Goal: Find contact information: Find contact information

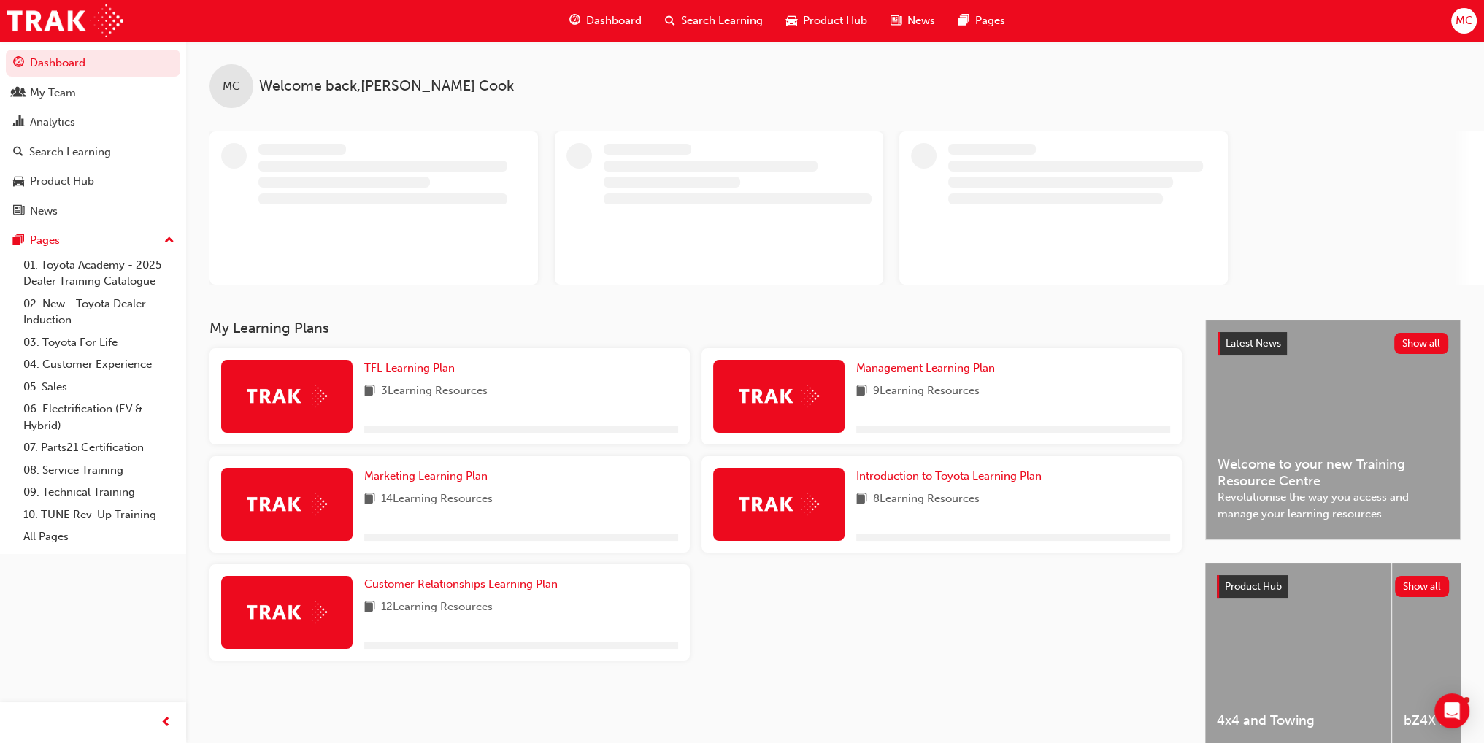
click at [728, 20] on span "Search Learning" at bounding box center [722, 20] width 82 height 17
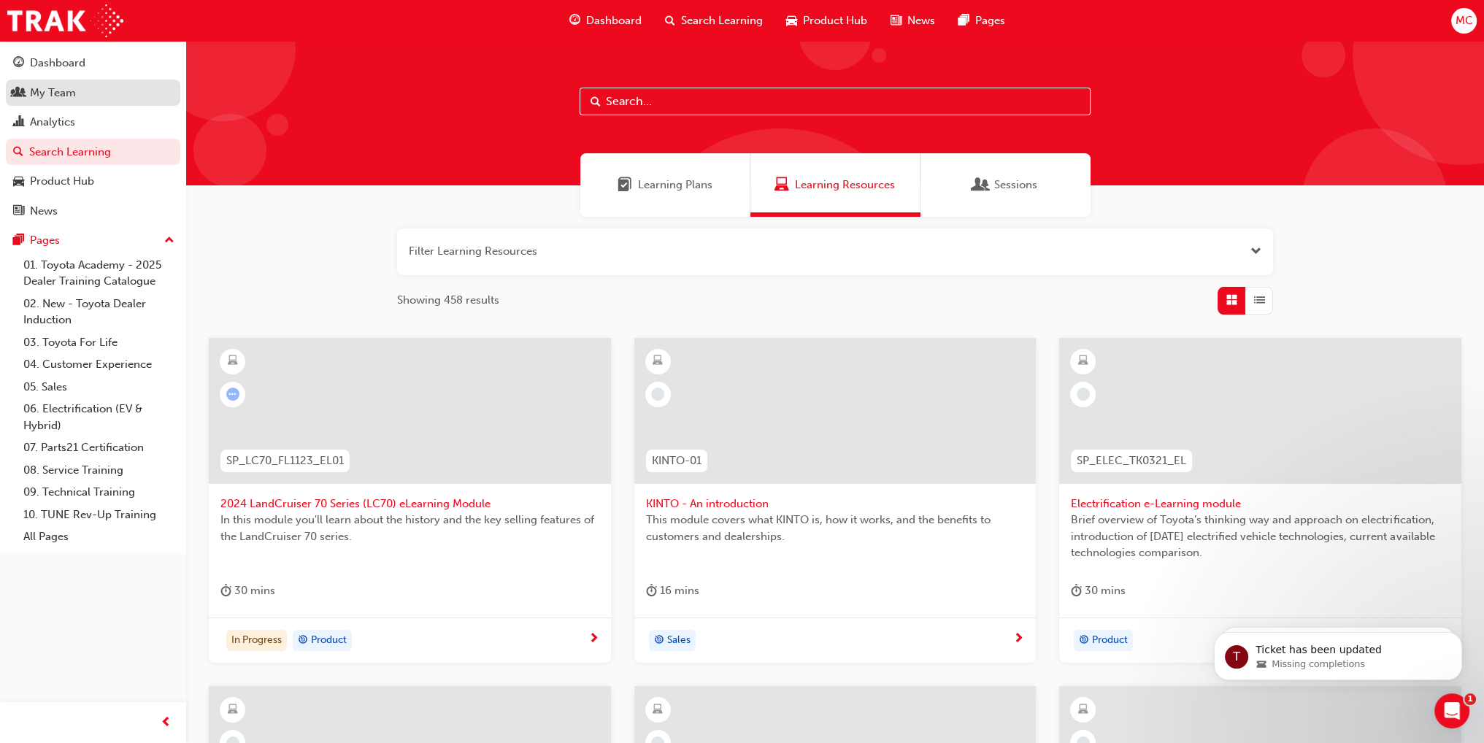
click at [37, 85] on div "My Team" at bounding box center [53, 93] width 46 height 17
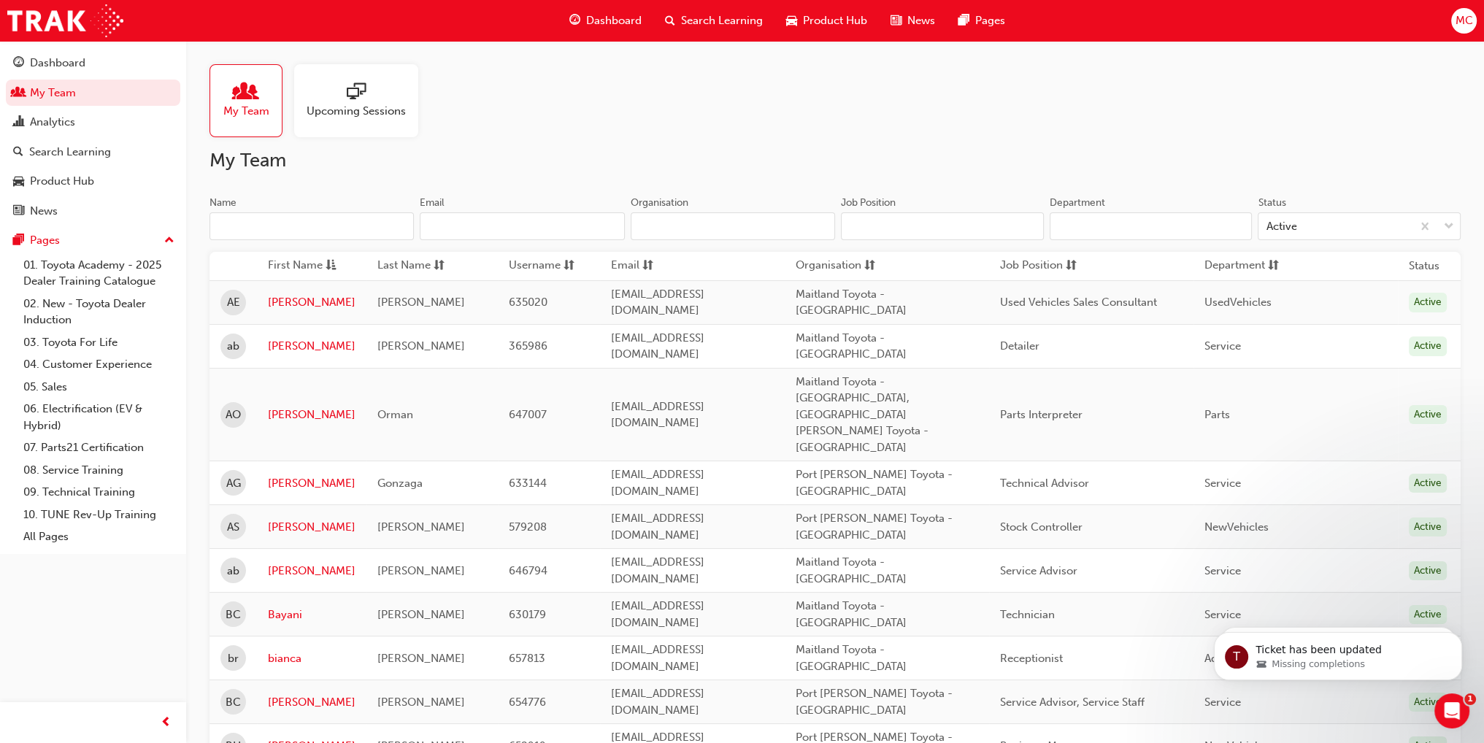
click at [240, 231] on input "Name" at bounding box center [311, 226] width 204 height 28
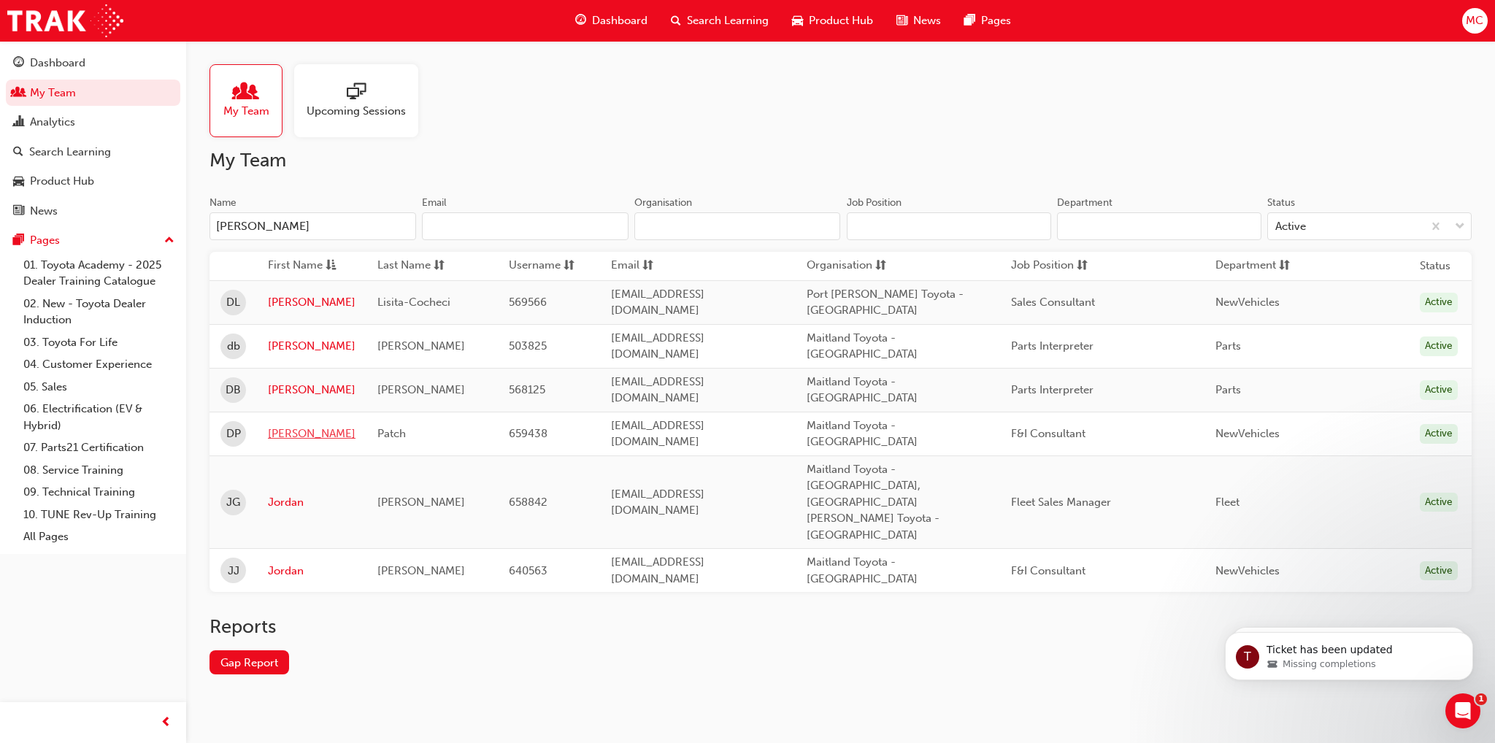
type input "[PERSON_NAME]"
click at [279, 426] on link "[PERSON_NAME]" at bounding box center [312, 434] width 88 height 17
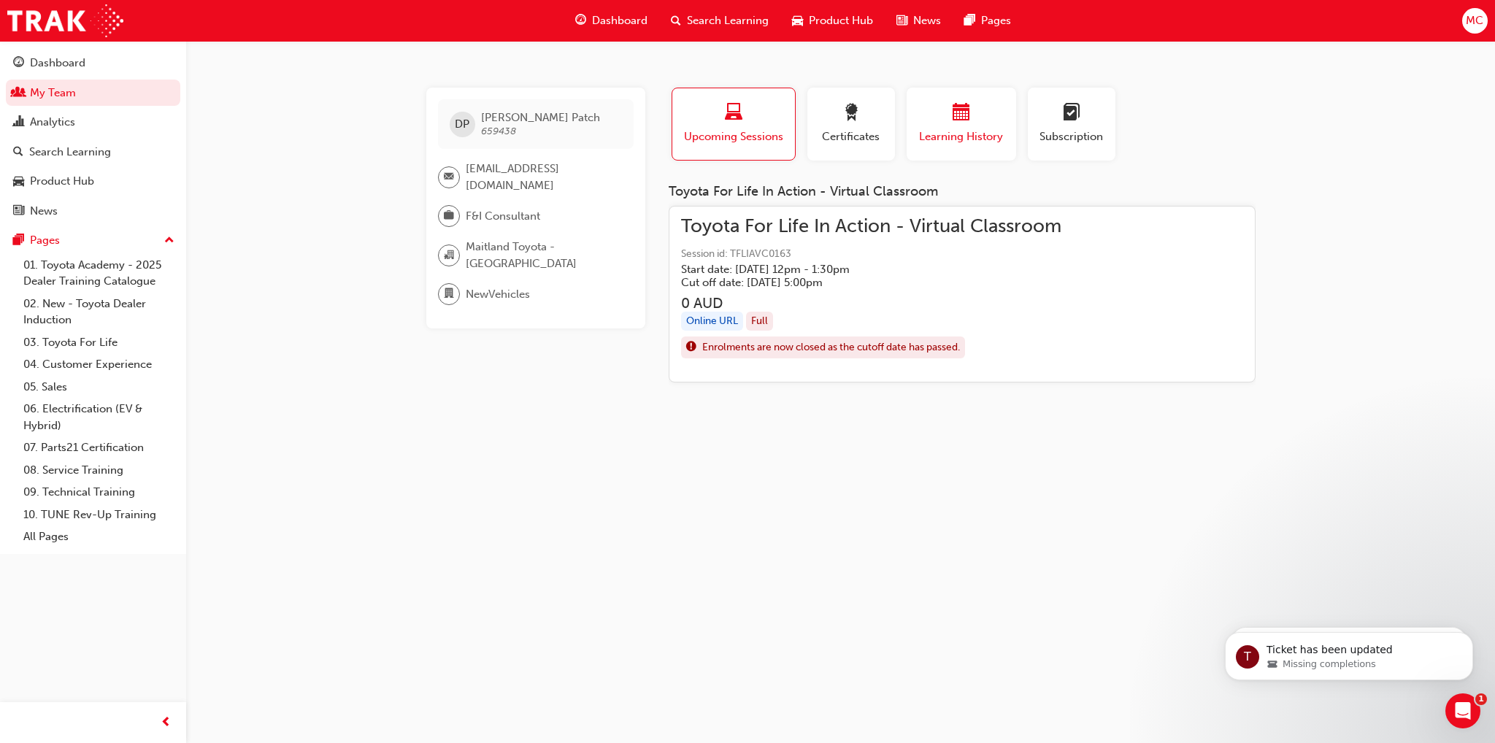
click at [950, 121] on div "button" at bounding box center [962, 115] width 88 height 23
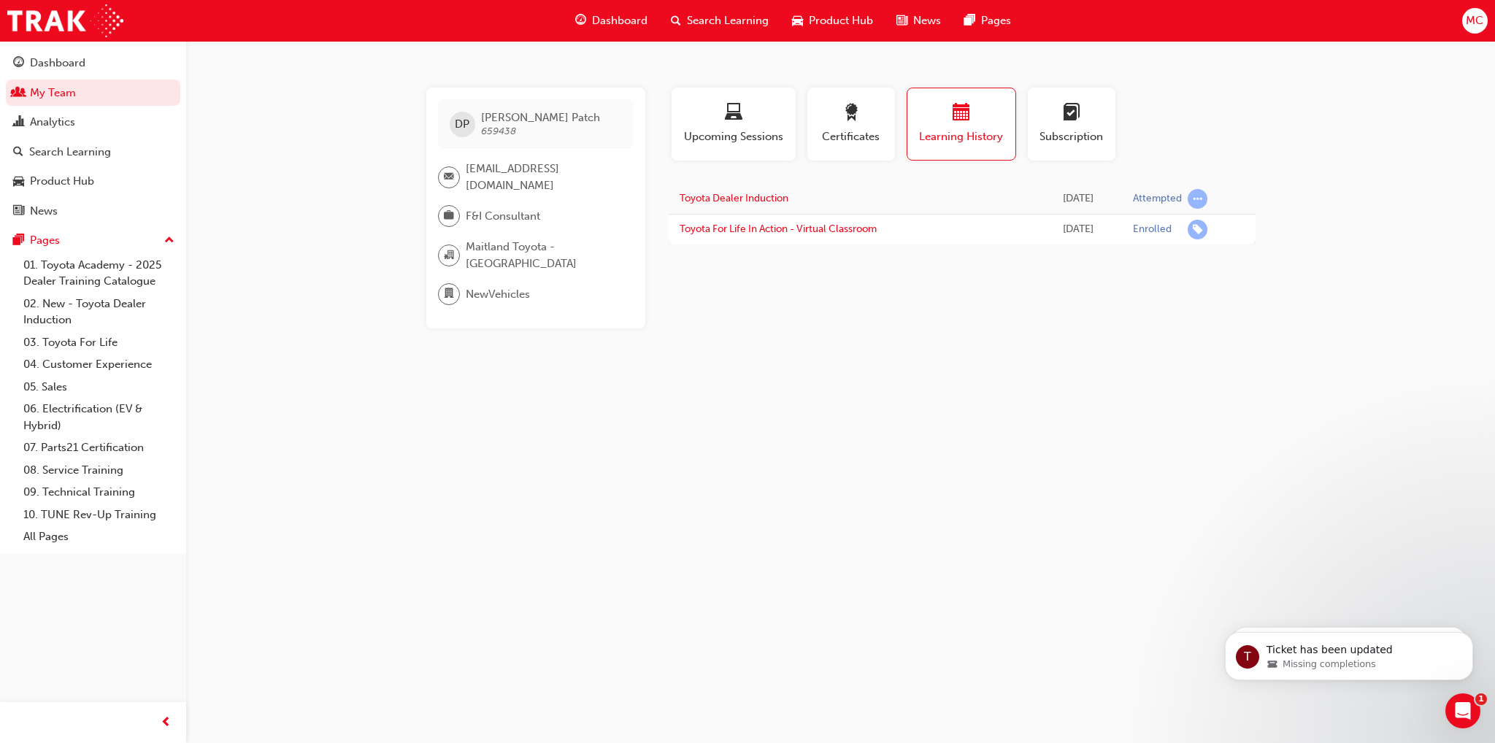
drag, startPoint x: 845, startPoint y: 199, endPoint x: 729, endPoint y: 450, distance: 275.6
click at [729, 450] on div "[PERSON_NAME] 659438 [EMAIL_ADDRESS][DOMAIN_NAME] F&I Consultant [GEOGRAPHIC_DA…" at bounding box center [747, 371] width 1495 height 743
